Goal: Information Seeking & Learning: Learn about a topic

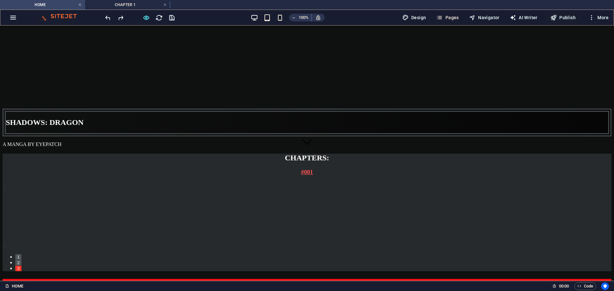
click at [6, 189] on button "Content Slider" at bounding box center [5, 189] width 4 height 1
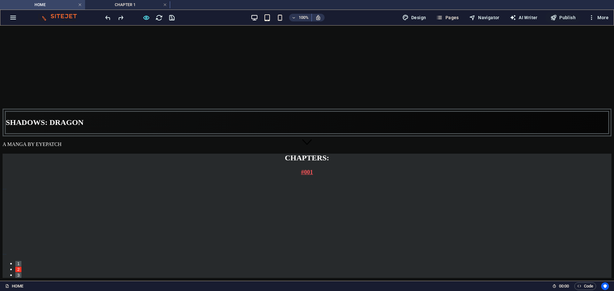
click at [6, 189] on button "Content Slider" at bounding box center [5, 189] width 4 height 1
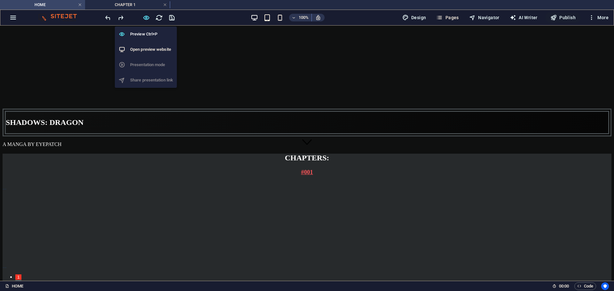
click at [144, 15] on icon "button" at bounding box center [146, 17] width 7 height 7
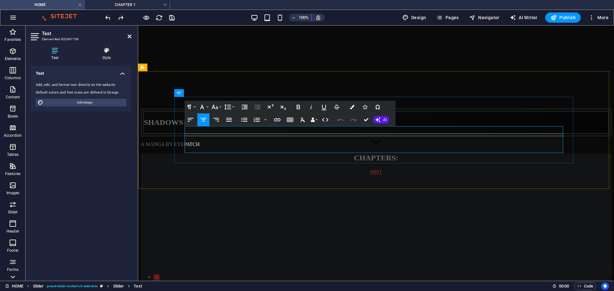
drag, startPoint x: 325, startPoint y: 128, endPoint x: 439, endPoint y: 150, distance: 116.1
copy div "[PERSON_NAME] wants to be a superhero. he manipulates shadow, has a nagging dem…"
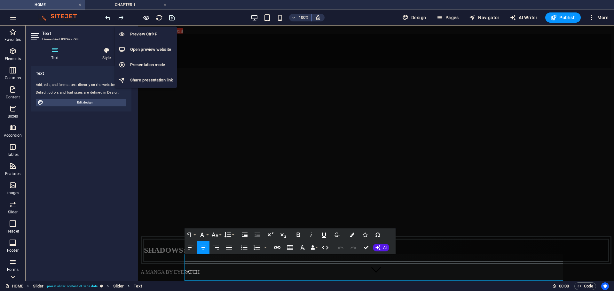
click at [145, 17] on icon "button" at bounding box center [146, 17] width 7 height 7
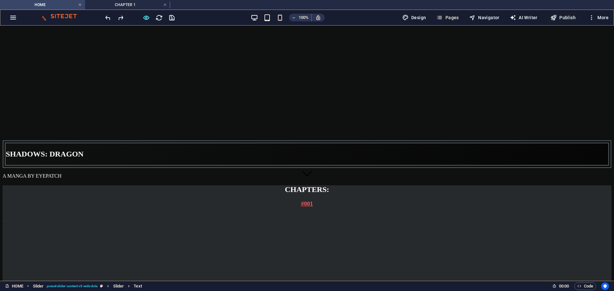
scroll to position [32, 0]
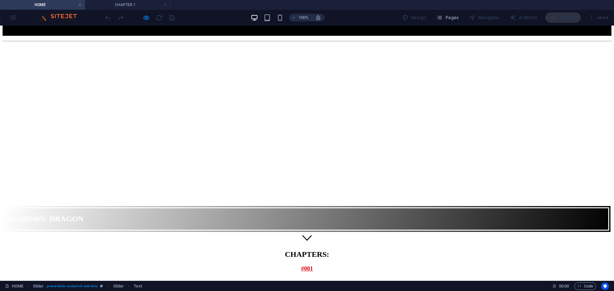
click at [399, 1] on ul "HOME CHAPTER 1" at bounding box center [307, 5] width 614 height 10
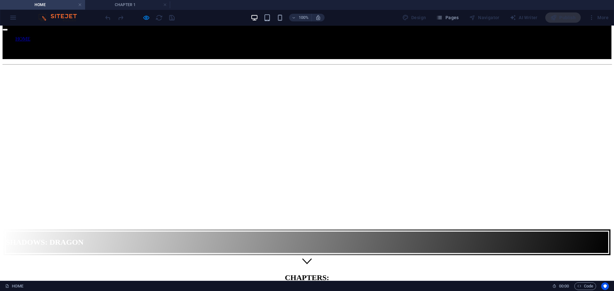
scroll to position [0, 0]
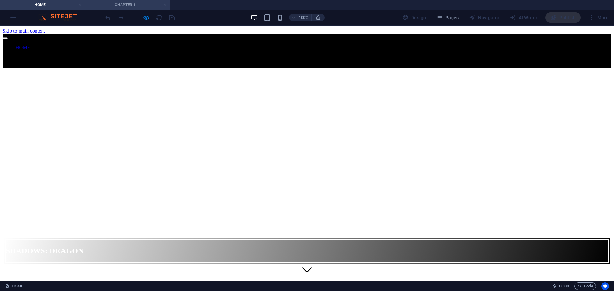
click at [142, 5] on h4 "CHAPTER 1" at bounding box center [127, 4] width 85 height 7
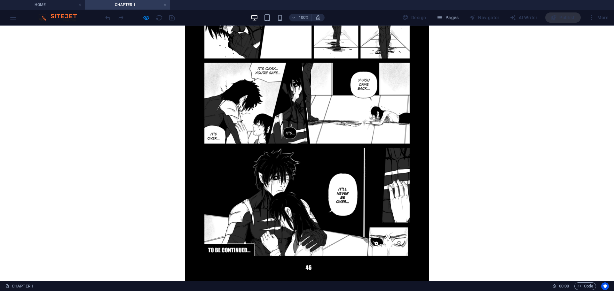
scroll to position [15936, 0]
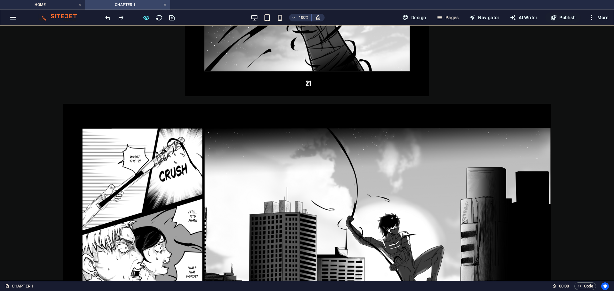
scroll to position [8038, 0]
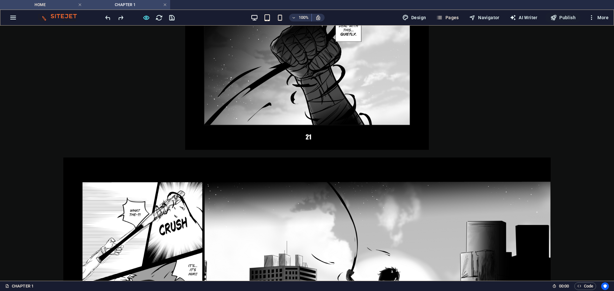
click at [51, 7] on h4 "HOME" at bounding box center [42, 4] width 85 height 7
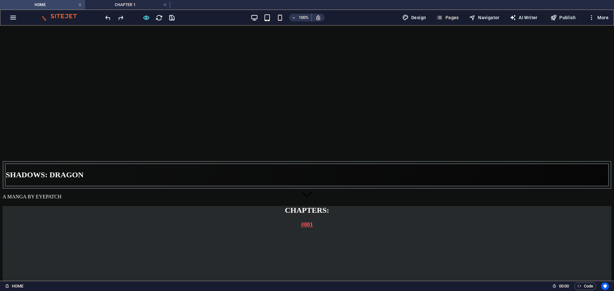
scroll to position [0, 0]
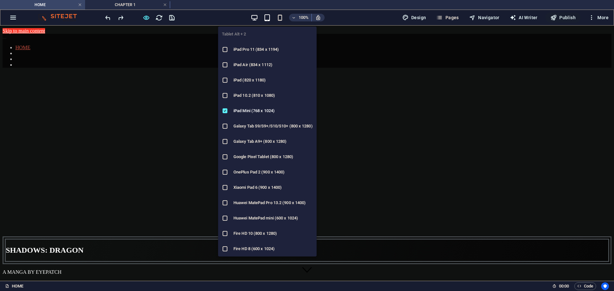
click at [271, 14] on icon "button" at bounding box center [266, 17] width 7 height 7
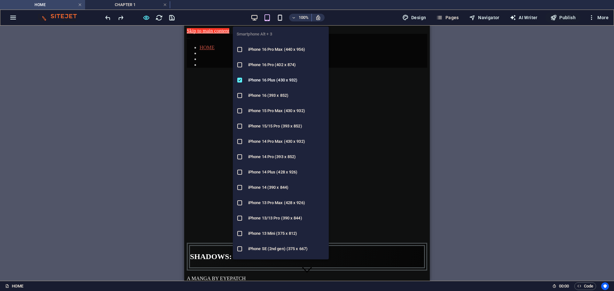
click at [281, 15] on icon "button" at bounding box center [279, 17] width 7 height 7
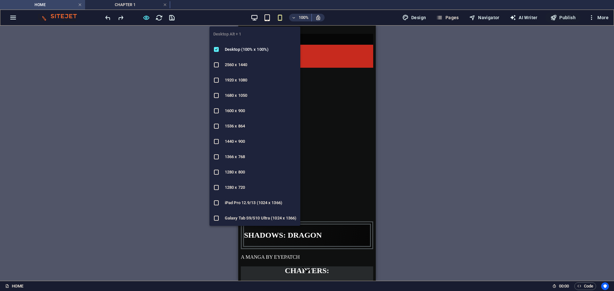
click at [255, 16] on icon "button" at bounding box center [254, 17] width 7 height 7
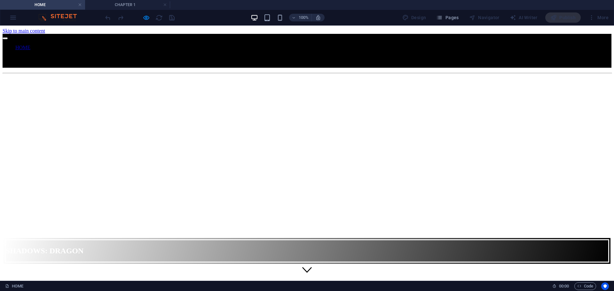
click at [530, 5] on ul "HOME CHAPTER 1" at bounding box center [307, 5] width 614 height 10
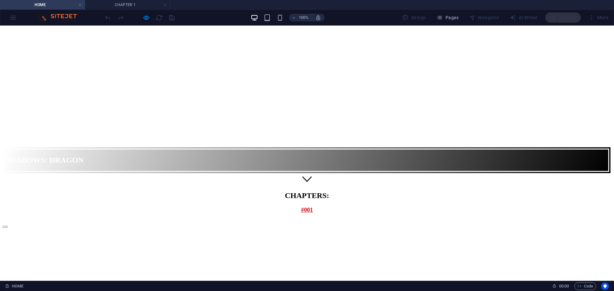
scroll to position [96, 0]
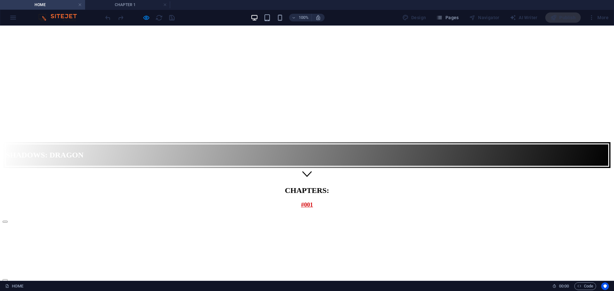
click at [8, 221] on button "Content Slider" at bounding box center [5, 222] width 5 height 2
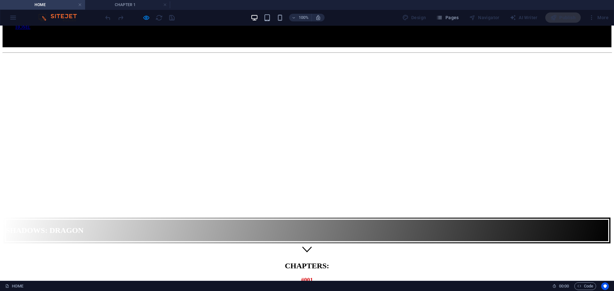
scroll to position [0, 0]
